Goal: Task Accomplishment & Management: Complete application form

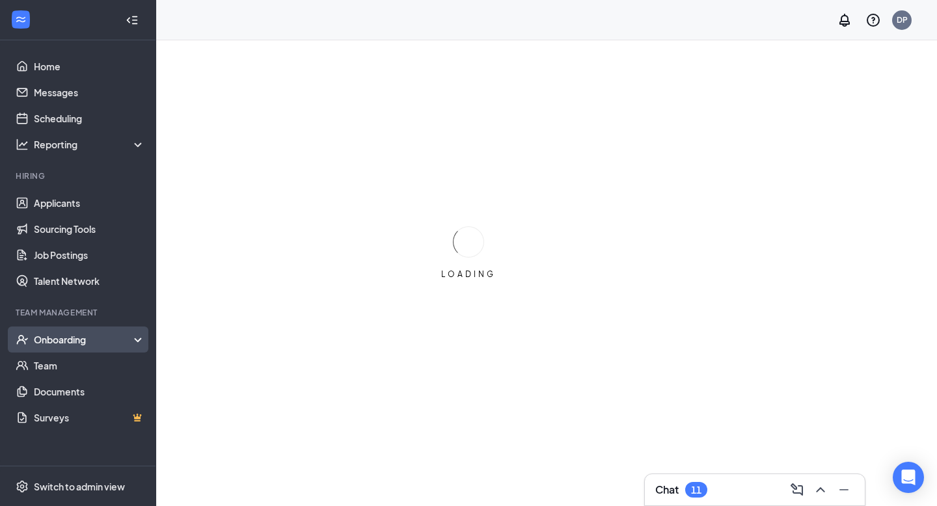
click at [92, 338] on div "Onboarding" at bounding box center [84, 339] width 100 height 13
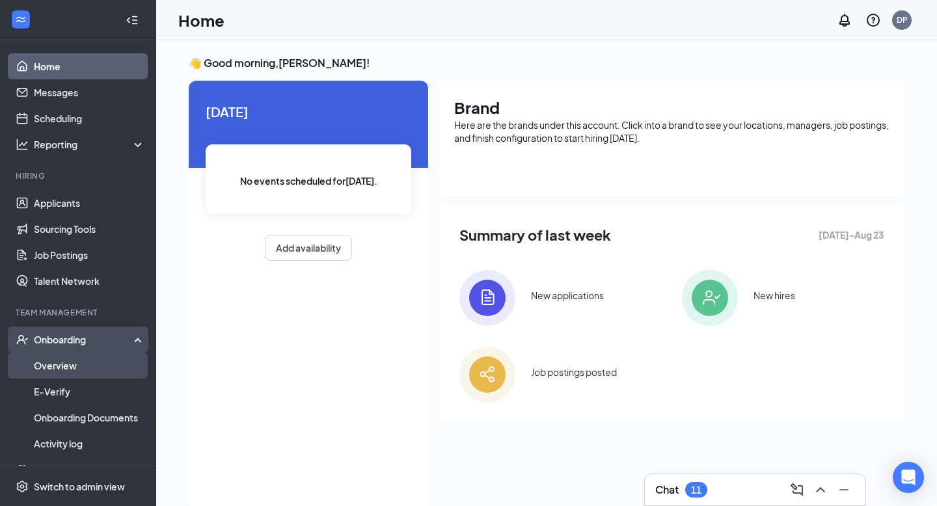
click at [94, 376] on link "Overview" at bounding box center [89, 366] width 111 height 26
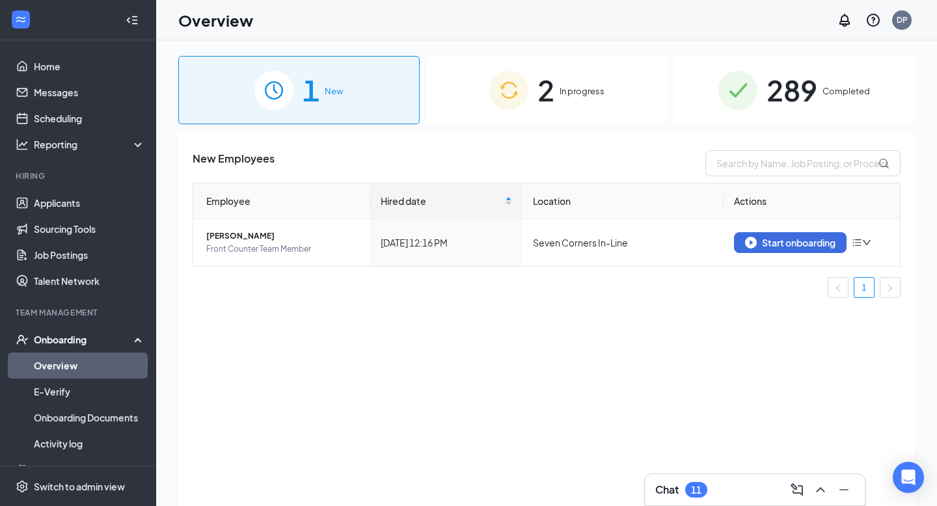
click at [568, 113] on div "2 In progress" at bounding box center [546, 90] width 241 height 68
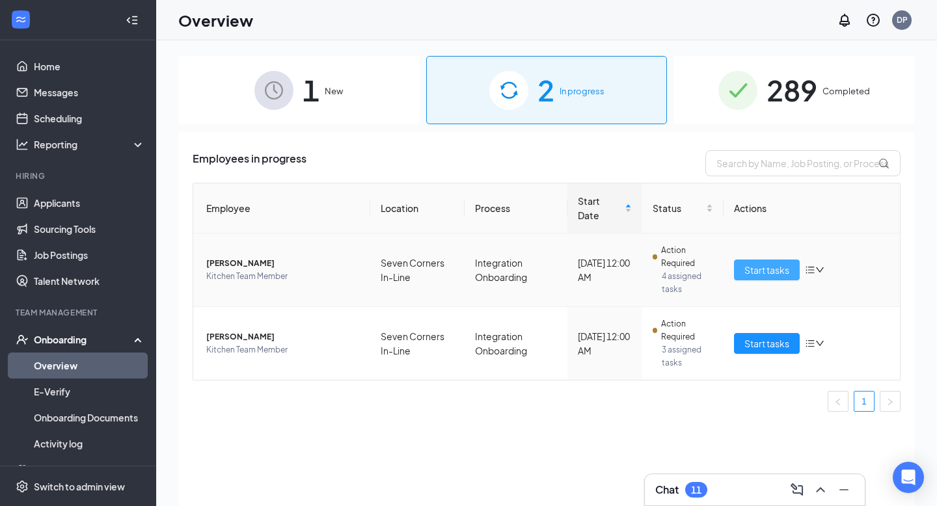
click at [767, 269] on span "Start tasks" at bounding box center [767, 270] width 45 height 14
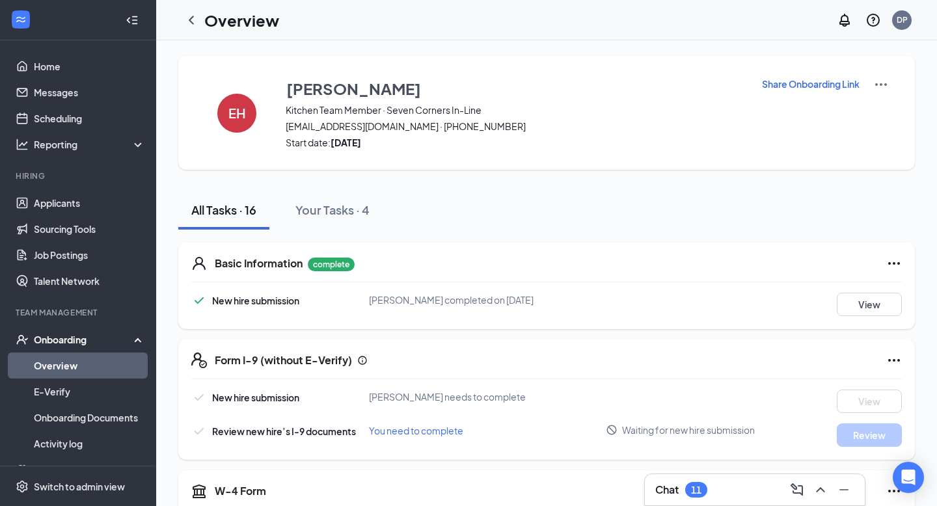
click at [887, 262] on icon "Ellipses" at bounding box center [895, 264] width 16 height 16
click at [880, 82] on img at bounding box center [882, 85] width 16 height 16
click at [96, 377] on link "Overview" at bounding box center [89, 366] width 111 height 26
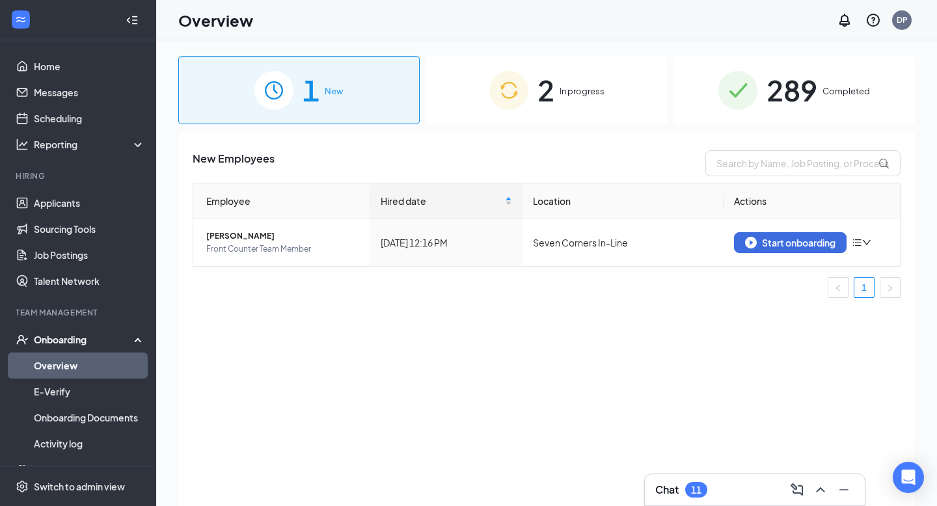
click at [503, 76] on img at bounding box center [508, 90] width 39 height 39
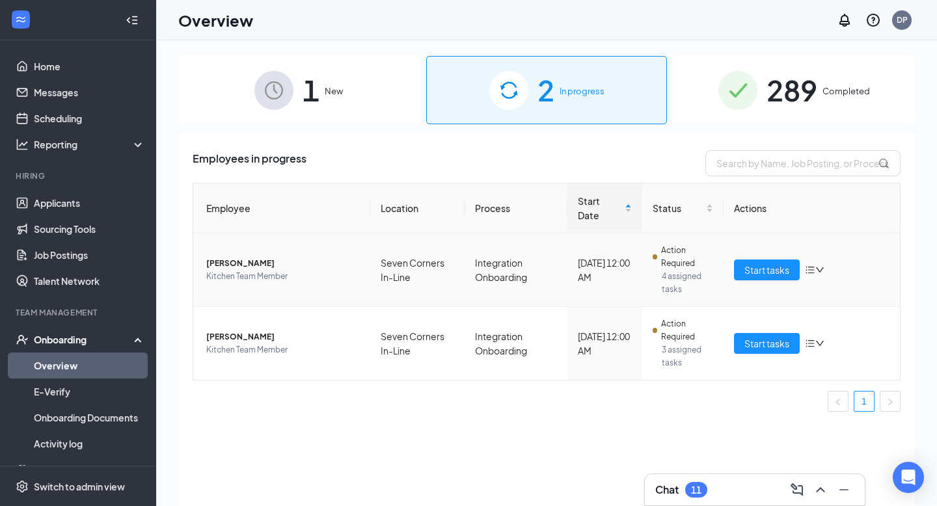
click at [816, 269] on icon "down" at bounding box center [820, 270] width 9 height 9
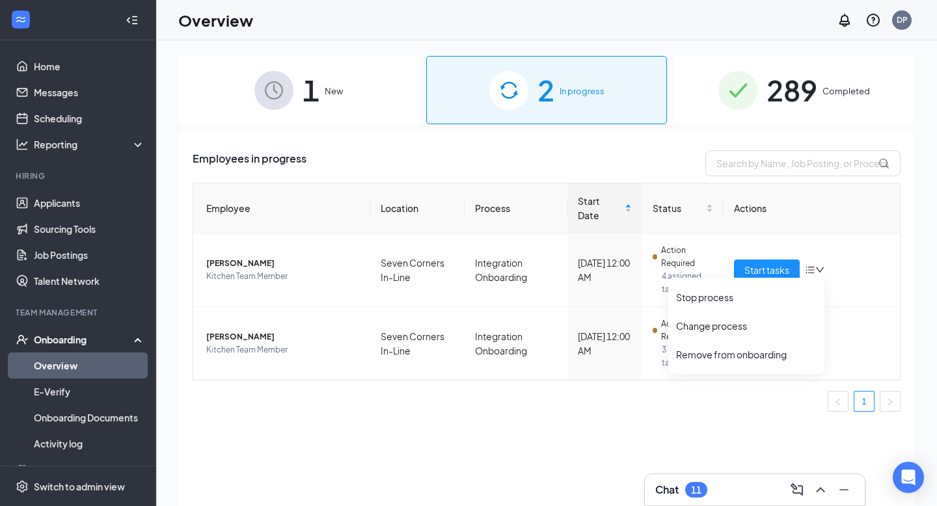
click at [353, 92] on div "1 New" at bounding box center [298, 90] width 241 height 68
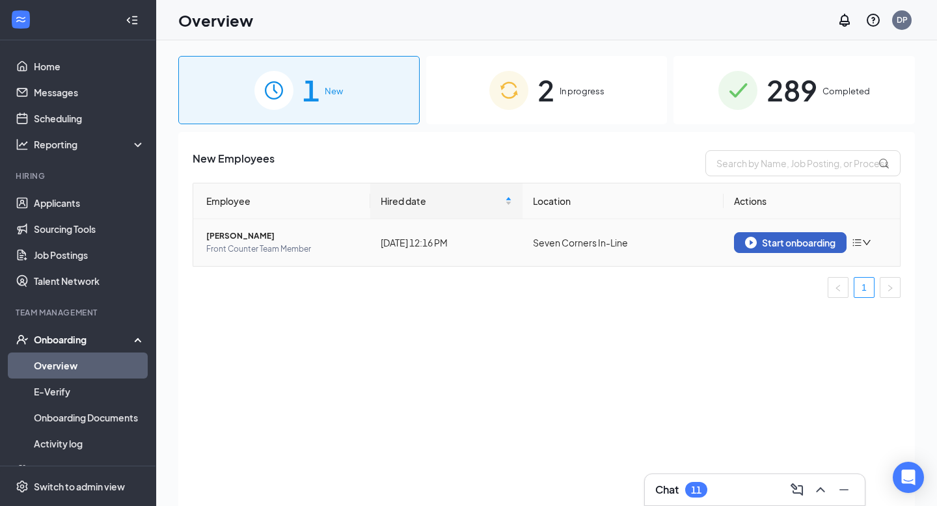
click at [754, 249] on button "Start onboarding" at bounding box center [790, 242] width 113 height 21
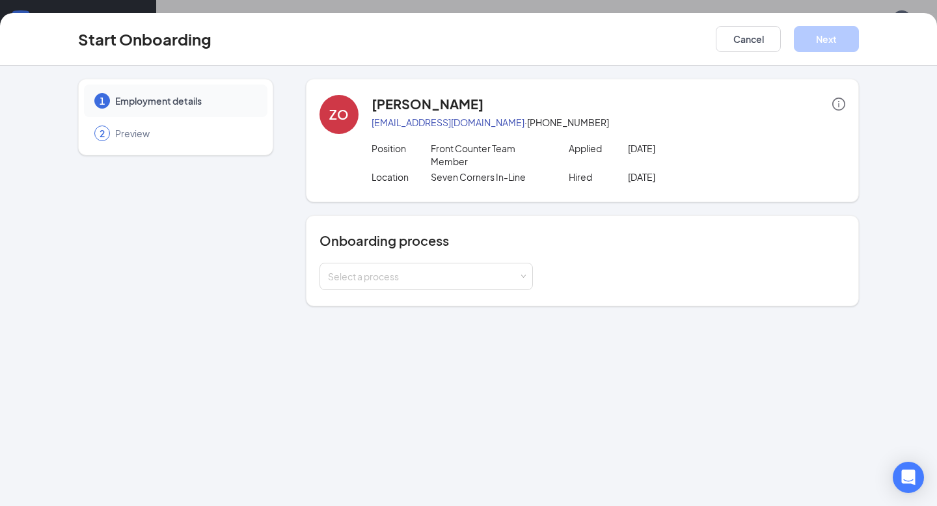
click at [513, 251] on div "Onboarding process Select a process" at bounding box center [583, 261] width 526 height 59
click at [495, 273] on div "Select a process" at bounding box center [423, 276] width 191 height 13
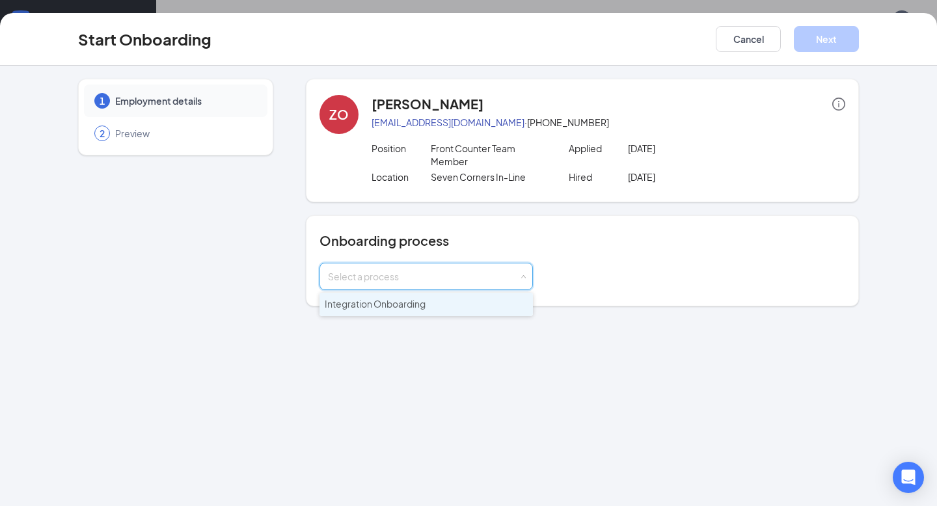
click at [462, 301] on li "Integration Onboarding" at bounding box center [426, 304] width 213 height 23
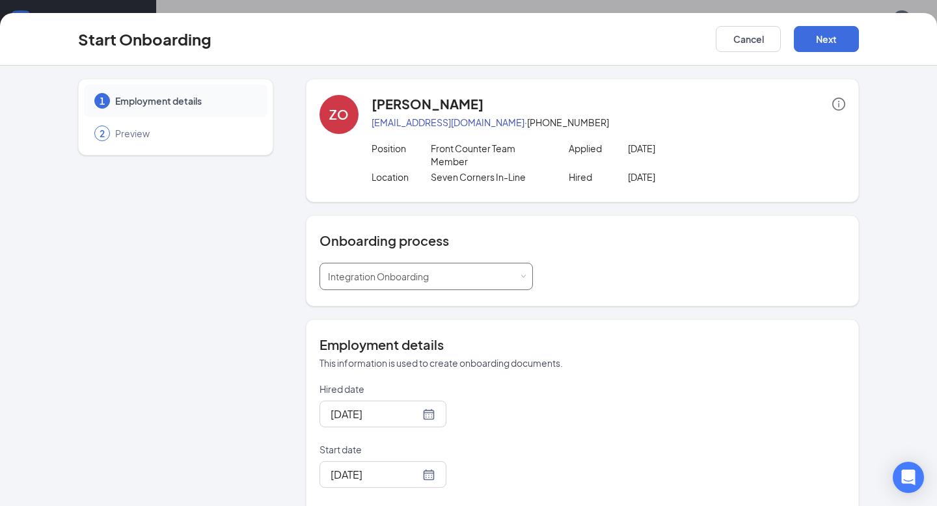
scroll to position [72, 0]
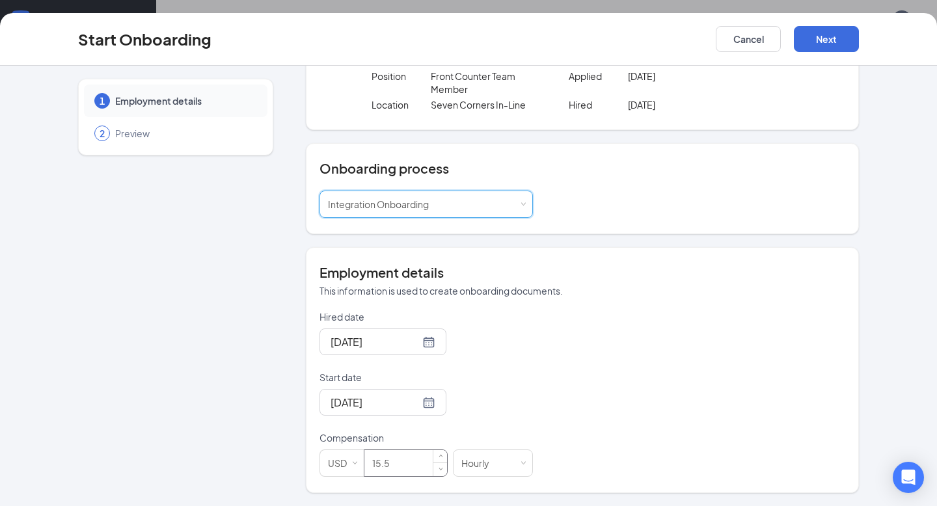
click at [389, 469] on input "15.5" at bounding box center [406, 463] width 83 height 26
click at [817, 50] on button "Next" at bounding box center [826, 39] width 65 height 26
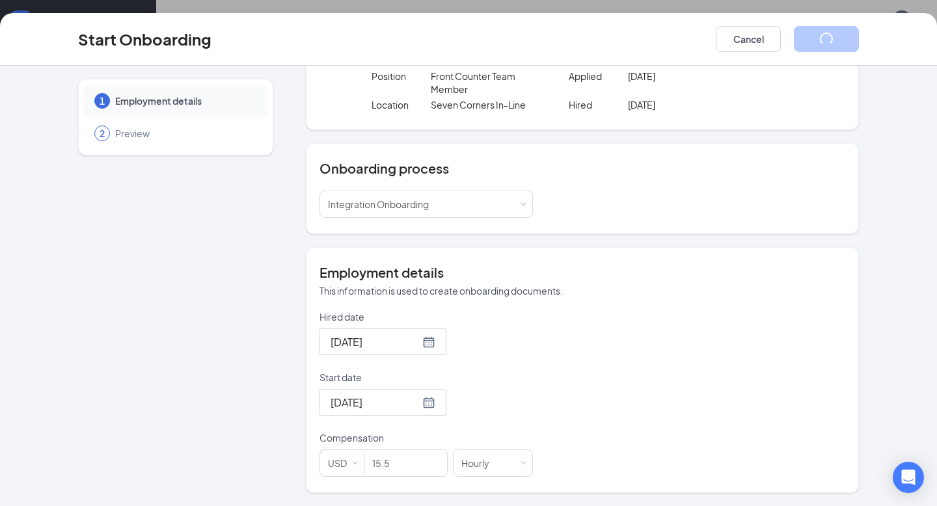
scroll to position [0, 0]
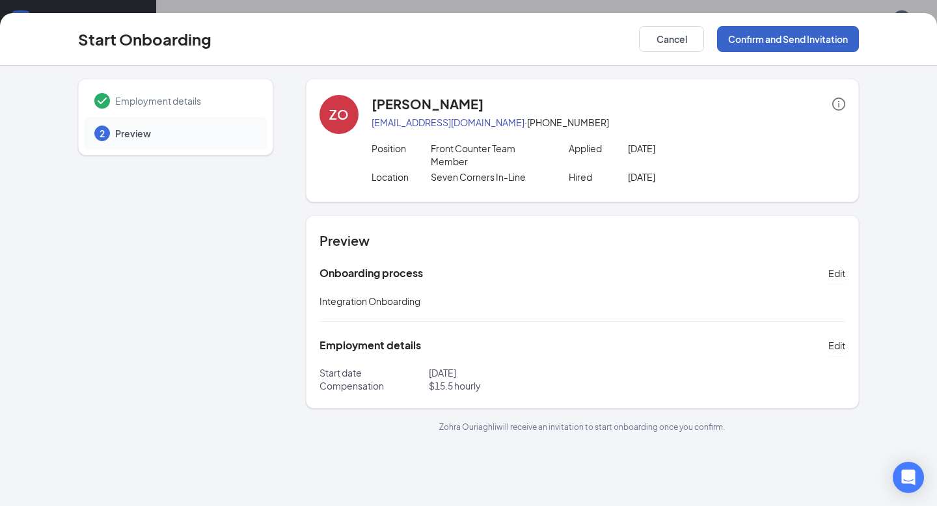
click at [817, 36] on button "Confirm and Send Invitation" at bounding box center [788, 39] width 142 height 26
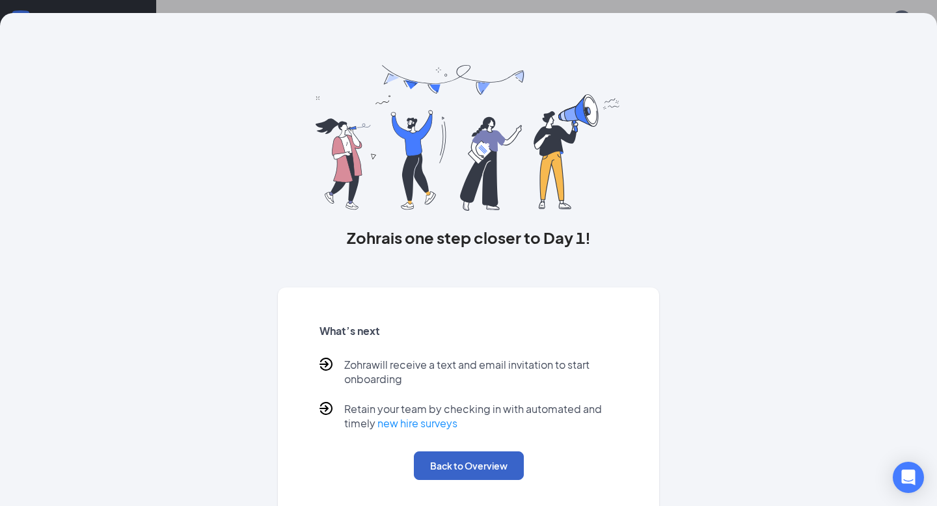
click at [463, 467] on button "Back to Overview" at bounding box center [469, 466] width 110 height 29
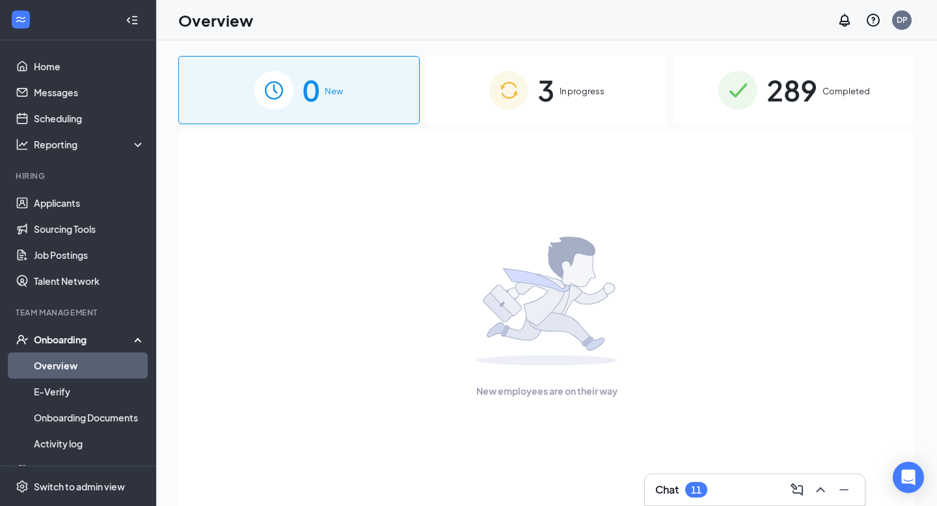
click at [564, 109] on div "3 In progress" at bounding box center [546, 90] width 241 height 68
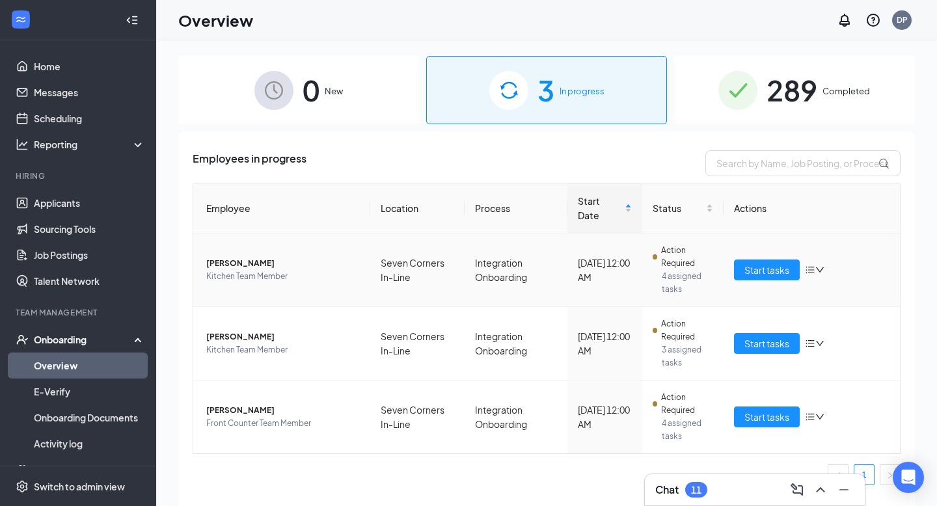
click at [259, 266] on span "[PERSON_NAME]" at bounding box center [283, 263] width 154 height 13
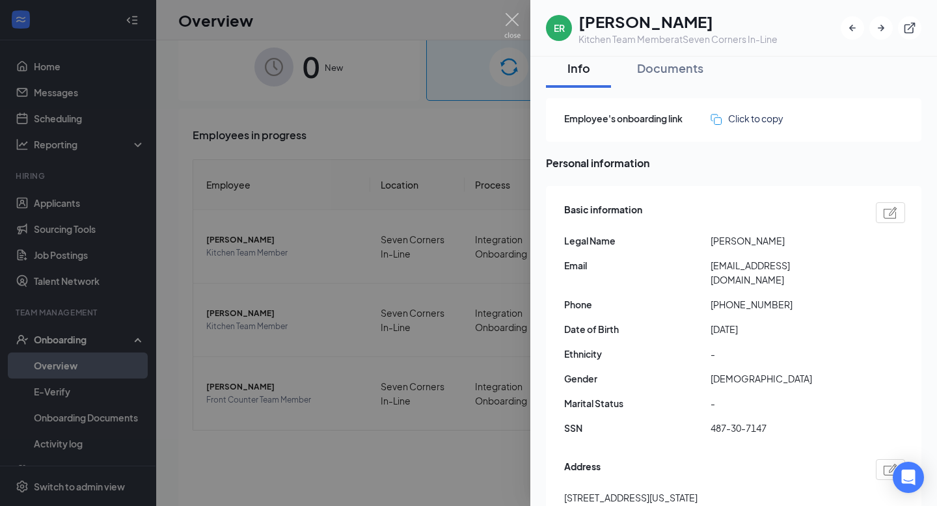
scroll to position [9, 0]
drag, startPoint x: 715, startPoint y: 428, endPoint x: 790, endPoint y: 427, distance: 75.5
click at [791, 427] on span "487-30-7147" at bounding box center [784, 427] width 146 height 14
click at [754, 427] on span "487-30-7147" at bounding box center [784, 427] width 146 height 14
click at [717, 427] on span "487-30-7147" at bounding box center [784, 427] width 146 height 14
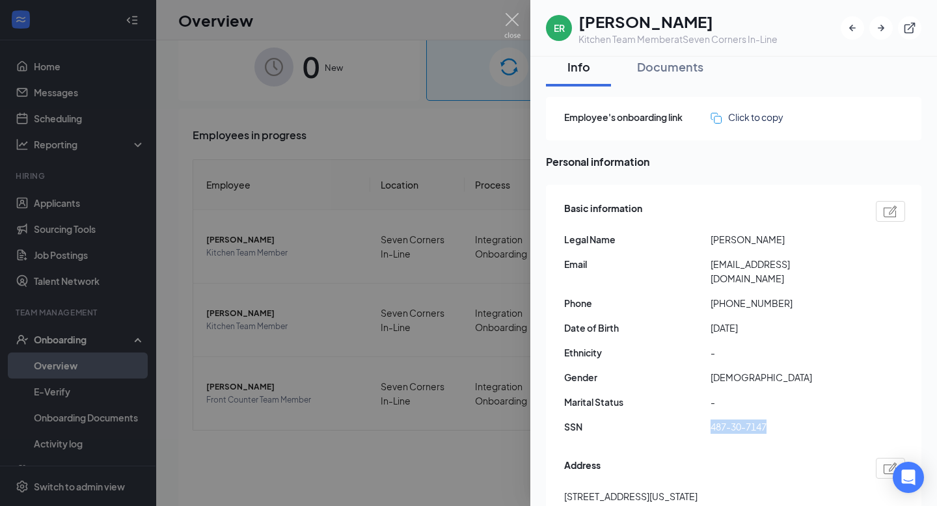
drag, startPoint x: 711, startPoint y: 427, endPoint x: 793, endPoint y: 424, distance: 82.1
click at [795, 425] on span "487-30-7147" at bounding box center [784, 427] width 146 height 14
copy span "487-30-7147"
drag, startPoint x: 711, startPoint y: 263, endPoint x: 754, endPoint y: 278, distance: 45.5
click at [754, 278] on span "[EMAIL_ADDRESS][DOMAIN_NAME]" at bounding box center [784, 271] width 146 height 29
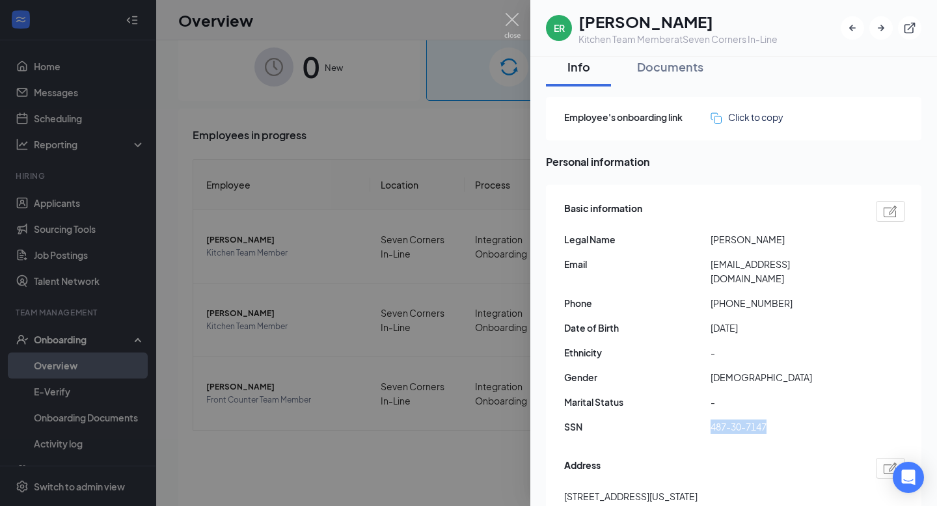
copy span "[EMAIL_ADDRESS][DOMAIN_NAME]"
